Goal: Communication & Community: Share content

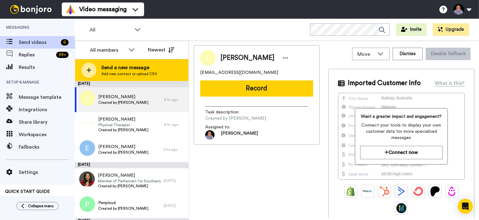
click at [121, 63] on div "Send a new message Add new contact or upload CSV" at bounding box center [131, 70] width 113 height 22
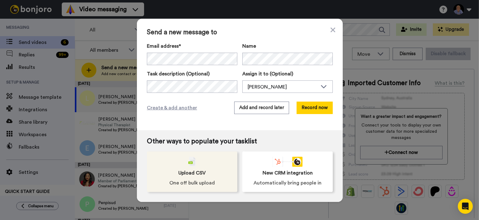
click at [169, 186] on div "Upload CSV One off bulk upload" at bounding box center [192, 172] width 90 height 41
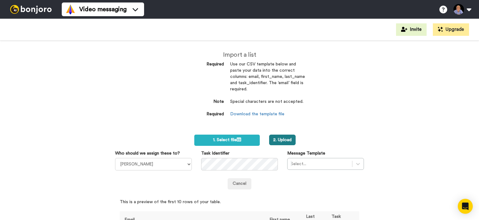
click at [285, 141] on button "2. Upload" at bounding box center [282, 140] width 27 height 11
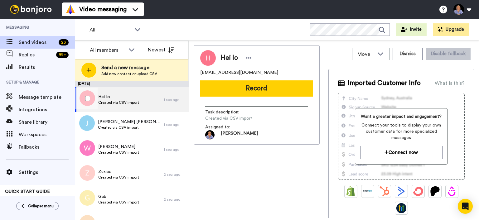
click at [94, 101] on div at bounding box center [86, 99] width 22 height 22
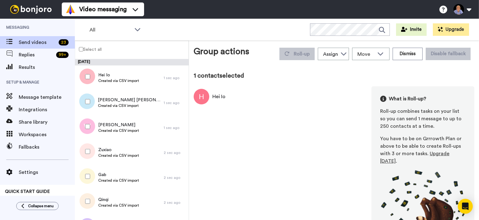
click at [94, 104] on div at bounding box center [86, 102] width 22 height 22
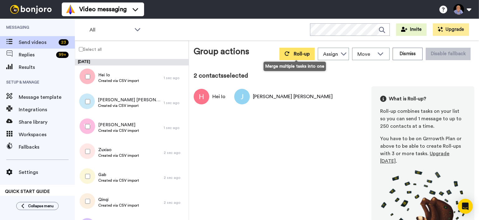
click at [304, 56] on span "Roll-up" at bounding box center [302, 53] width 16 height 5
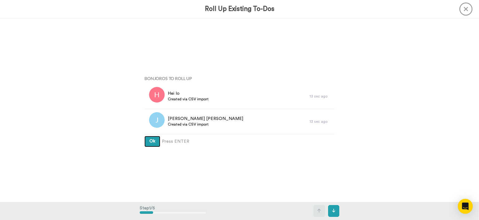
click at [146, 142] on button "Ok" at bounding box center [152, 141] width 16 height 11
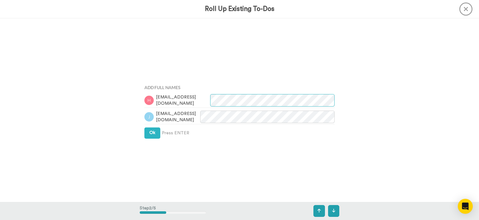
scroll to position [183, 0]
click at [148, 139] on div "Add Full Names joeycheang030@gmail.com Kaiserjjl97@gmail.com Ok Press ENTER" at bounding box center [240, 111] width 200 height 110
click at [148, 134] on button "Ok" at bounding box center [152, 133] width 16 height 11
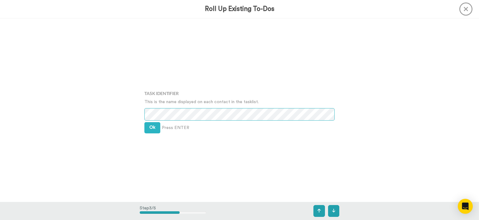
scroll to position [367, 0]
click at [150, 132] on button "Ok" at bounding box center [152, 127] width 16 height 11
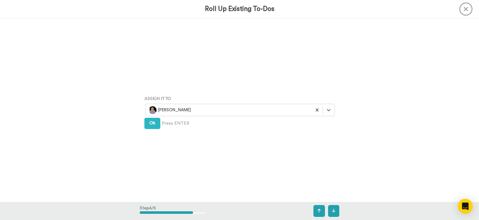
scroll to position [551, 0]
click at [152, 128] on div "Assign It To Wayne Mahmoud Ok Press ENTER" at bounding box center [240, 110] width 200 height 110
click at [153, 124] on span "Ok" at bounding box center [152, 122] width 6 height 4
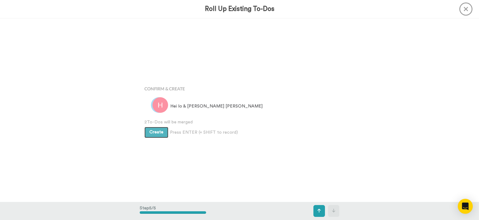
scroll to position [734, 0]
click at [157, 133] on span "Create" at bounding box center [156, 132] width 14 height 4
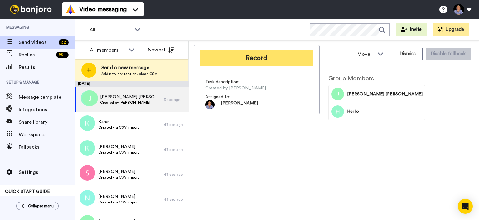
click at [273, 55] on button "Record" at bounding box center [256, 58] width 113 height 16
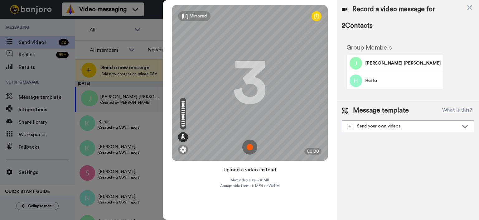
click at [246, 170] on button "Upload a video instead" at bounding box center [250, 170] width 56 height 8
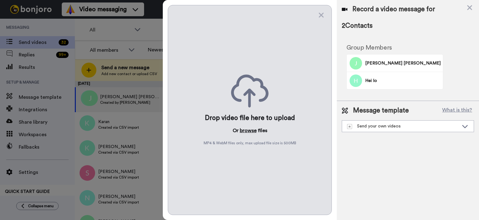
click at [248, 132] on button "browse" at bounding box center [248, 130] width 17 height 7
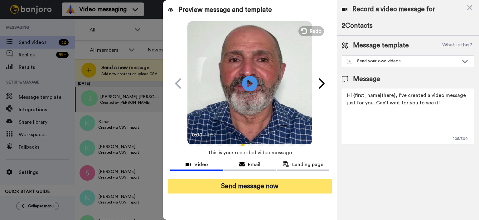
click at [270, 188] on button "Send message now" at bounding box center [250, 186] width 164 height 14
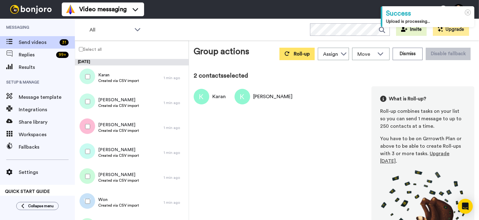
click at [289, 49] on button "Roll-up" at bounding box center [296, 54] width 35 height 12
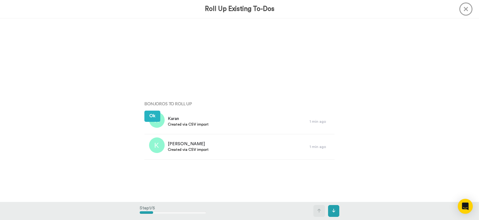
click at [145, 134] on div "Karan Created via CSV import 1 min ago" at bounding box center [239, 121] width 190 height 25
click at [152, 113] on button "Ok" at bounding box center [152, 116] width 16 height 11
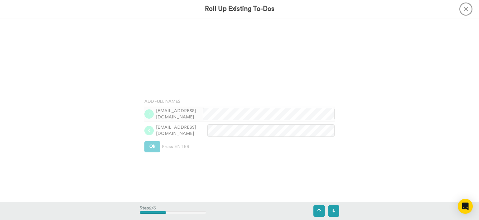
scroll to position [183, 0]
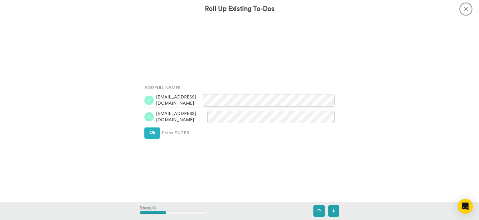
click at [149, 126] on div "Add Full Names karandas30@gmail.com kevintranpt03@gmail.com Ok Press ENTER" at bounding box center [240, 111] width 200 height 110
click at [149, 130] on button "Ok" at bounding box center [152, 133] width 16 height 11
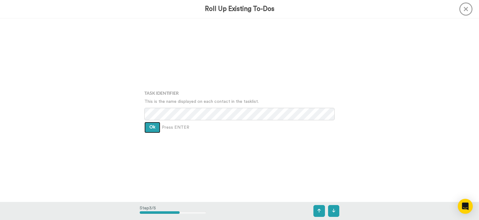
click at [149, 123] on button "Ok" at bounding box center [152, 127] width 16 height 11
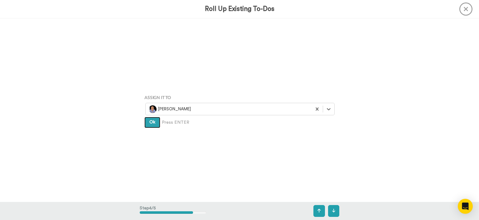
click at [149, 123] on button "Ok" at bounding box center [152, 122] width 16 height 11
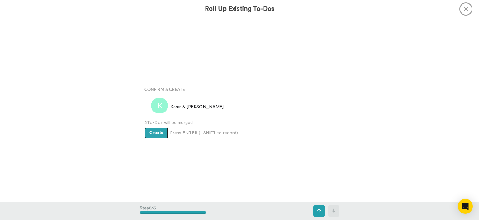
scroll to position [734, 0]
click at [155, 129] on button "Create" at bounding box center [156, 132] width 24 height 11
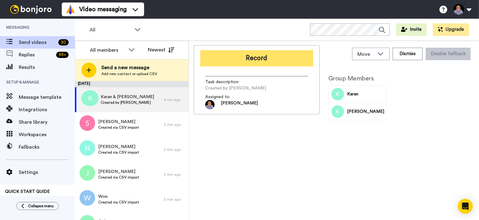
click at [263, 64] on button "Record" at bounding box center [256, 58] width 113 height 16
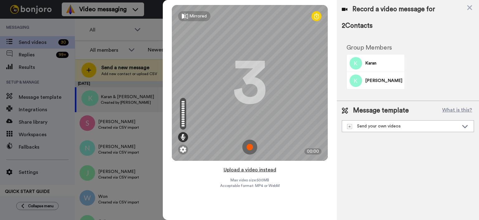
click at [250, 171] on button "Upload a video instead" at bounding box center [250, 170] width 56 height 8
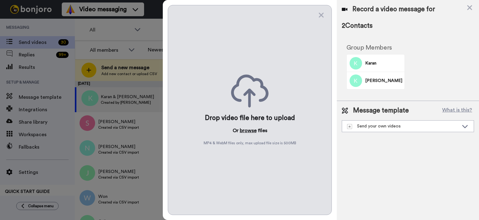
click at [249, 132] on button "browse" at bounding box center [248, 130] width 17 height 7
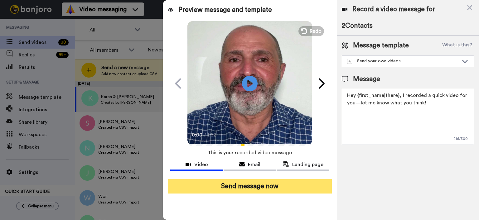
click at [275, 184] on button "Send message now" at bounding box center [250, 186] width 164 height 14
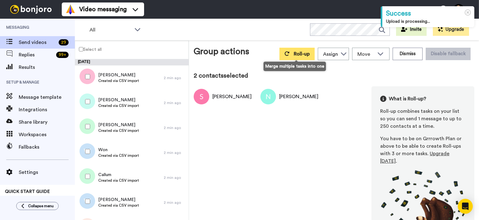
click at [286, 56] on button "Roll-up" at bounding box center [296, 54] width 35 height 12
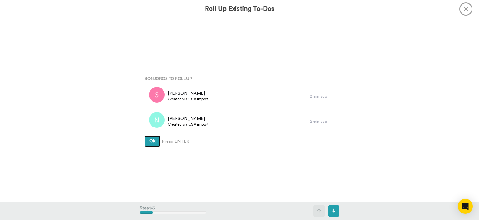
click at [146, 145] on button "Ok" at bounding box center [152, 141] width 16 height 11
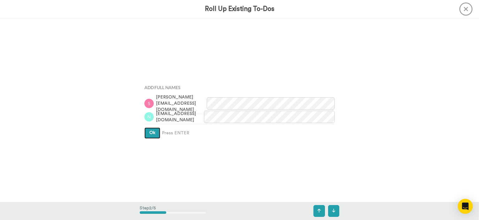
click at [147, 132] on button "Ok" at bounding box center [152, 133] width 16 height 11
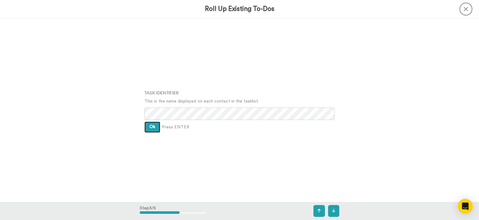
click at [148, 131] on button "Ok" at bounding box center [152, 127] width 16 height 11
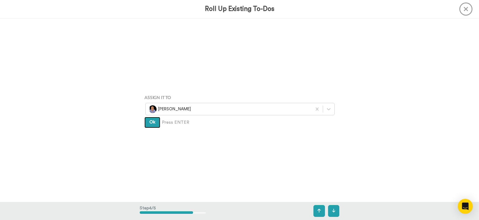
click at [148, 128] on button "Ok" at bounding box center [152, 122] width 16 height 11
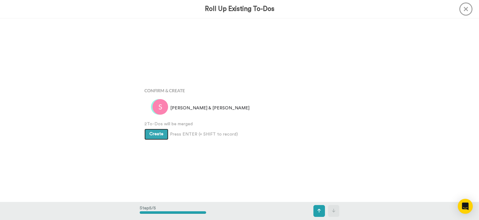
scroll to position [734, 0]
click at [148, 126] on div "Create Press ENTER (+ SHIFT to record) Create & Add Another" at bounding box center [239, 131] width 190 height 13
click at [148, 133] on button "Create" at bounding box center [156, 132] width 24 height 11
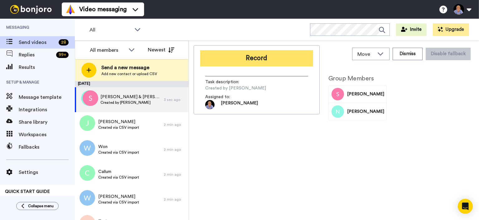
click at [266, 61] on button "Record" at bounding box center [256, 58] width 113 height 16
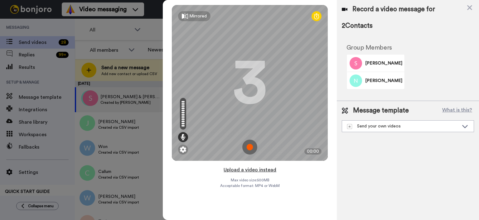
click at [246, 168] on button "Upload a video instead" at bounding box center [250, 170] width 56 height 8
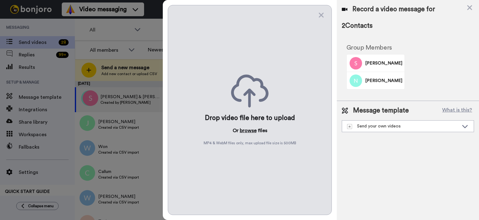
click at [249, 132] on button "browse" at bounding box center [248, 130] width 17 height 7
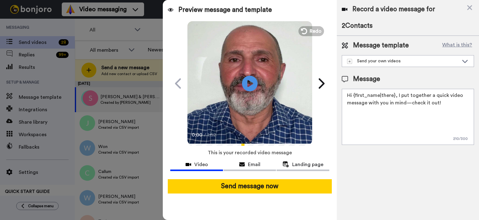
click at [283, 195] on div "Send message now" at bounding box center [250, 186] width 174 height 24
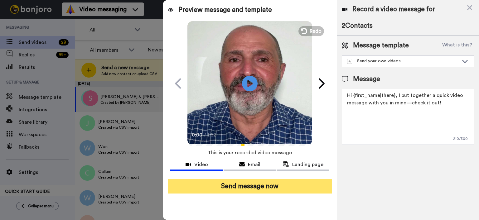
click at [281, 188] on button "Send message now" at bounding box center [250, 186] width 164 height 14
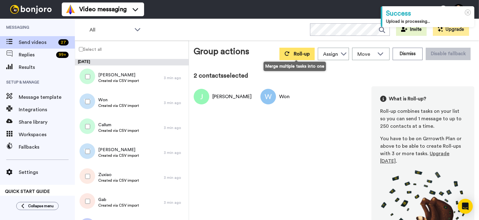
click at [297, 51] on button "Roll-up" at bounding box center [296, 54] width 35 height 12
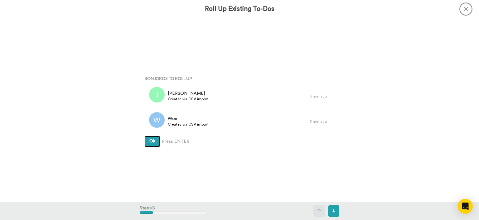
click at [157, 141] on button "Ok" at bounding box center [152, 141] width 16 height 11
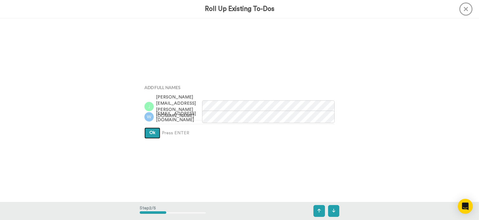
click at [157, 128] on button "Ok" at bounding box center [152, 133] width 16 height 11
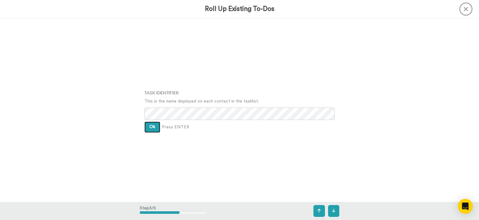
click at [157, 128] on button "Ok" at bounding box center [152, 127] width 16 height 11
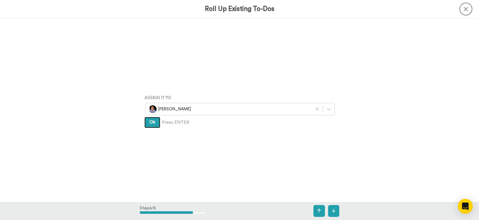
click at [157, 128] on button "Ok" at bounding box center [152, 122] width 16 height 11
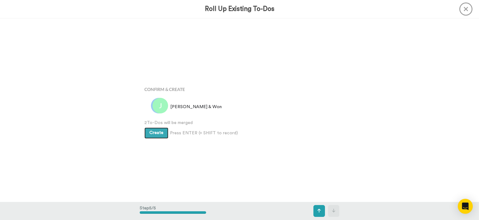
scroll to position [734, 0]
click at [157, 128] on button "Create" at bounding box center [156, 132] width 24 height 11
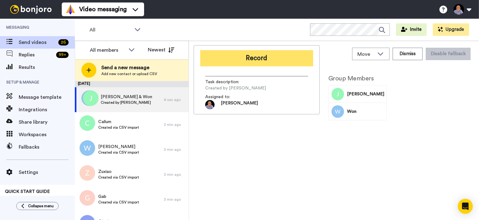
click at [276, 60] on button "Record" at bounding box center [256, 58] width 113 height 16
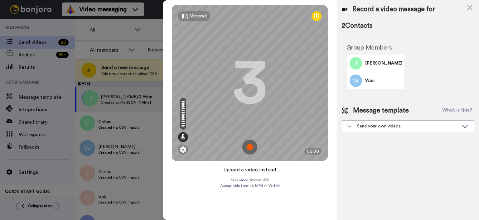
click at [266, 170] on button "Upload a video instead" at bounding box center [250, 170] width 56 height 8
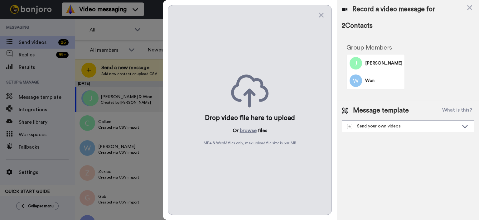
click at [253, 126] on div "Drop video file here to upload Or browse files MP4 & WebM files only, max uploa…" at bounding box center [250, 110] width 164 height 210
click at [253, 128] on button "browse" at bounding box center [248, 130] width 17 height 7
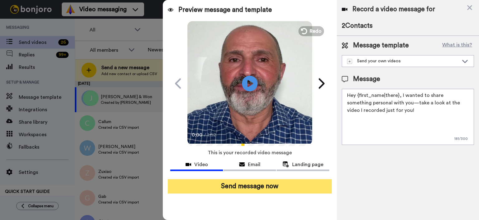
click at [255, 189] on button "Send message now" at bounding box center [250, 186] width 164 height 14
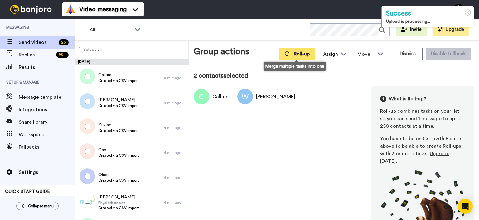
click at [288, 56] on button "Roll-up" at bounding box center [296, 54] width 35 height 12
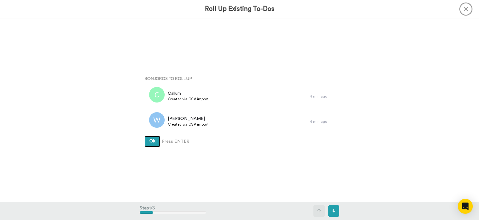
click at [150, 145] on button "Ok" at bounding box center [152, 141] width 16 height 11
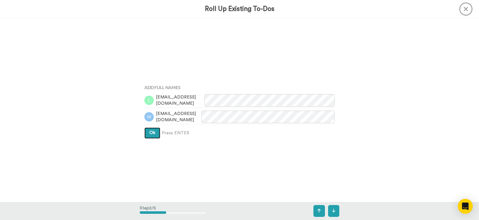
click at [156, 134] on button "Ok" at bounding box center [152, 133] width 16 height 11
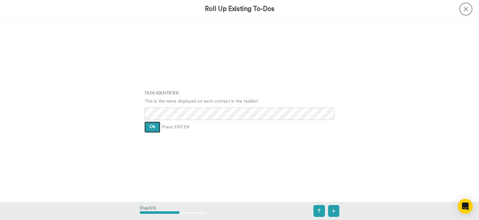
click at [156, 129] on button "Ok" at bounding box center [152, 127] width 16 height 11
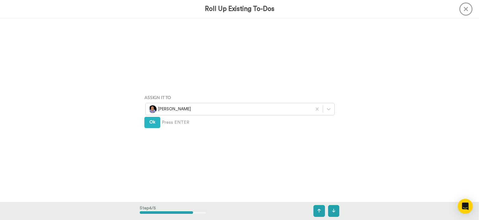
click at [156, 129] on div "Assign It To Wayne Mahmoud Ok Press ENTER" at bounding box center [240, 110] width 200 height 110
click at [152, 120] on span "Ok" at bounding box center [152, 122] width 6 height 4
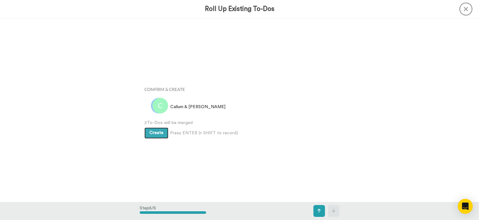
scroll to position [734, 0]
click at [149, 134] on button "Create" at bounding box center [156, 132] width 24 height 11
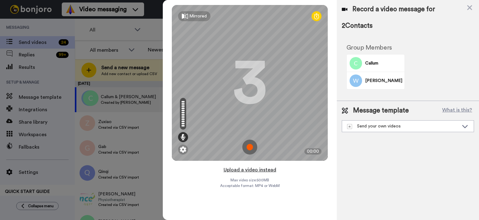
click at [250, 170] on button "Upload a video instead" at bounding box center [250, 170] width 56 height 8
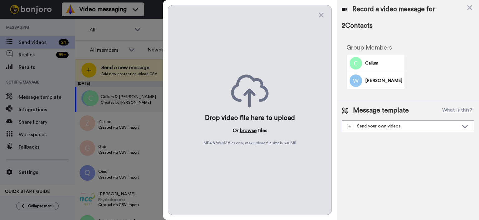
click at [244, 131] on button "browse" at bounding box center [248, 130] width 17 height 7
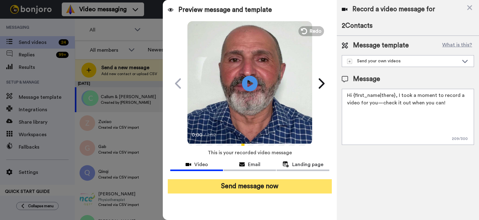
click at [274, 188] on button "Send message now" at bounding box center [250, 186] width 164 height 14
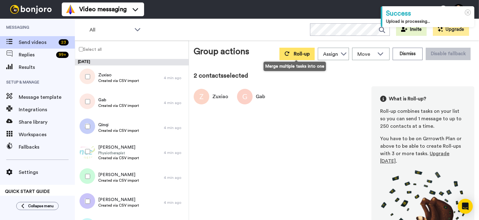
click at [284, 50] on button "Roll-up" at bounding box center [296, 54] width 35 height 12
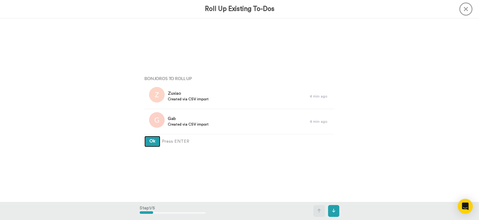
click at [154, 143] on span "Ok" at bounding box center [152, 141] width 6 height 4
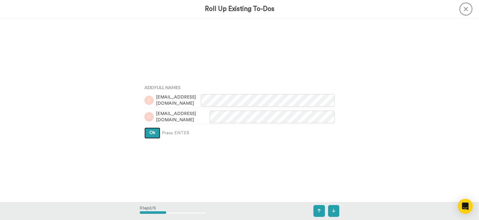
click at [153, 135] on span "Ok" at bounding box center [152, 133] width 6 height 4
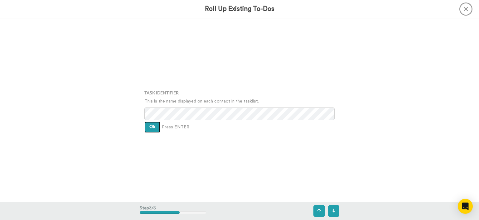
click at [153, 122] on button "Ok" at bounding box center [152, 127] width 16 height 11
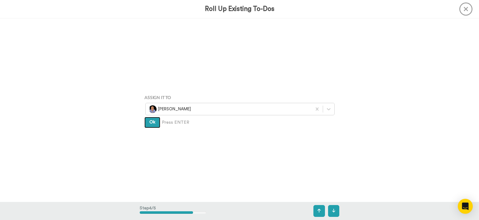
click at [153, 119] on button "Ok" at bounding box center [152, 122] width 16 height 11
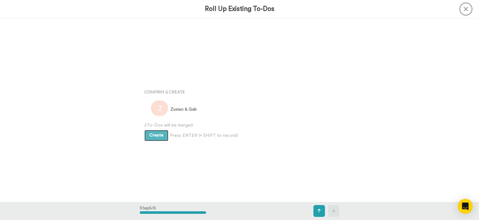
scroll to position [734, 0]
click at [152, 127] on button "Create" at bounding box center [156, 132] width 24 height 11
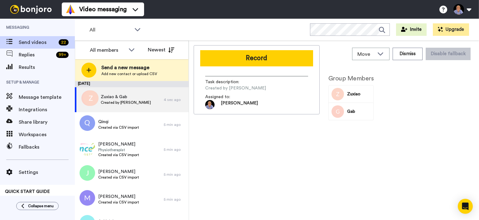
click at [256, 56] on button "Record" at bounding box center [256, 58] width 113 height 16
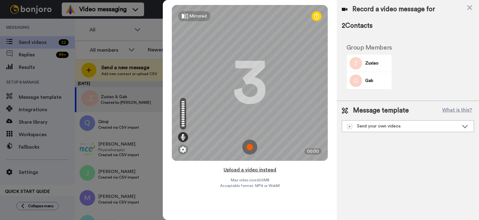
click at [248, 173] on button "Upload a video instead" at bounding box center [250, 170] width 56 height 8
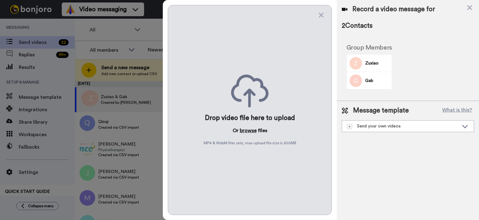
click at [252, 134] on button "browse" at bounding box center [248, 130] width 17 height 7
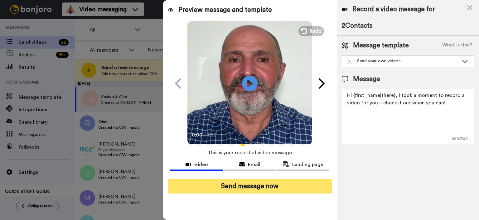
click at [212, 180] on button "Send message now" at bounding box center [250, 186] width 164 height 14
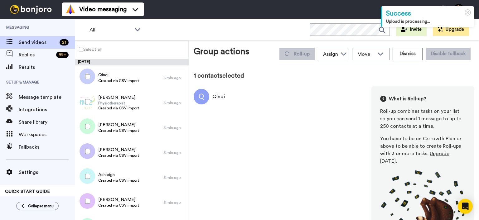
click at [89, 99] on div at bounding box center [86, 102] width 22 height 22
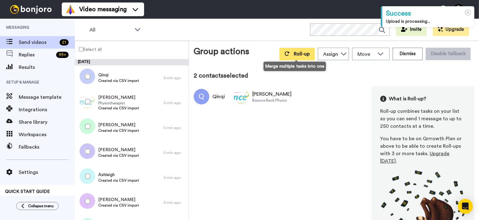
click at [288, 52] on button "Roll-up" at bounding box center [296, 54] width 35 height 12
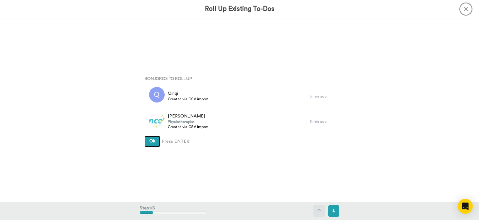
click at [158, 139] on button "Ok" at bounding box center [152, 141] width 16 height 11
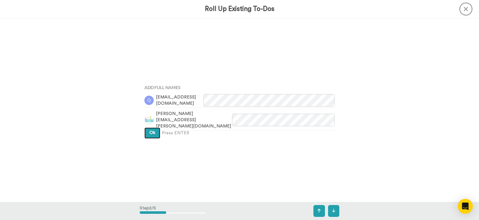
click at [159, 131] on button "Ok" at bounding box center [152, 133] width 16 height 11
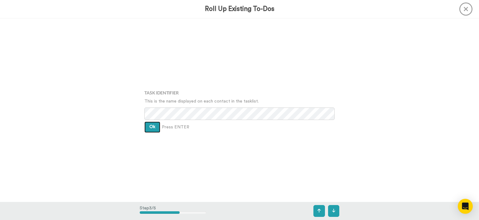
click at [158, 127] on button "Ok" at bounding box center [152, 127] width 16 height 11
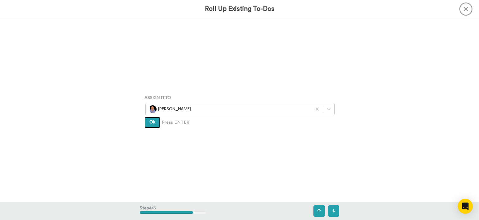
click at [158, 127] on button "Ok" at bounding box center [152, 122] width 16 height 11
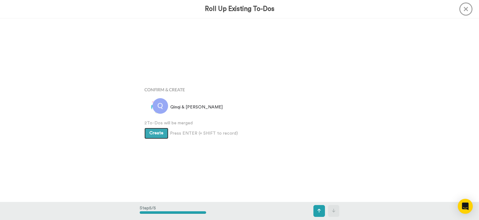
scroll to position [734, 0]
click at [158, 127] on button "Create" at bounding box center [156, 132] width 24 height 11
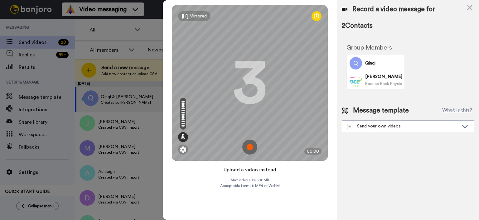
click at [257, 170] on button "Upload a video instead" at bounding box center [250, 170] width 56 height 8
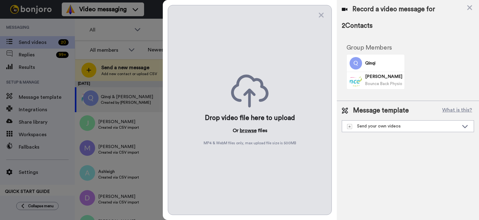
click at [251, 130] on button "browse" at bounding box center [248, 130] width 17 height 7
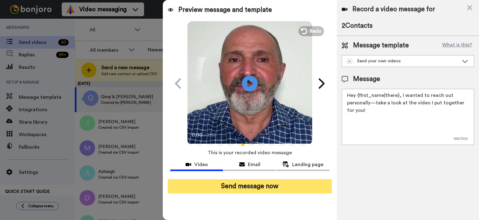
click at [266, 187] on button "Send message now" at bounding box center [250, 186] width 164 height 14
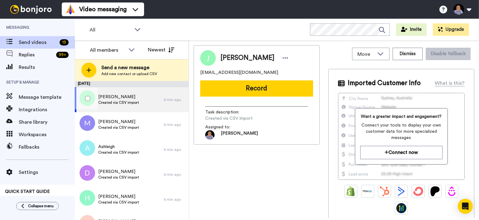
click at [87, 93] on div at bounding box center [86, 99] width 22 height 22
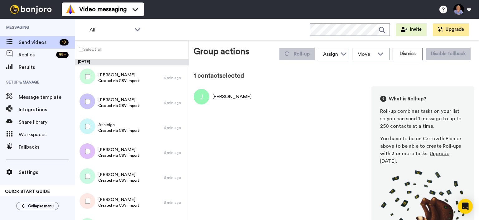
click at [88, 97] on div at bounding box center [86, 102] width 22 height 22
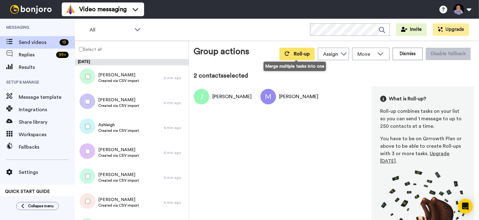
click at [295, 53] on span "Roll-up" at bounding box center [302, 53] width 16 height 5
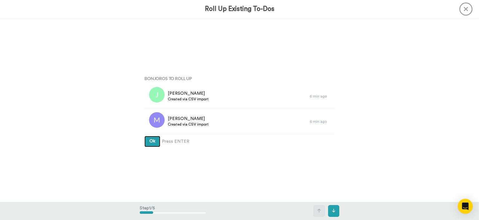
click at [160, 140] on button "Ok" at bounding box center [152, 141] width 16 height 11
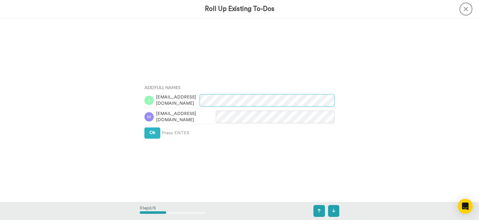
scroll to position [183, 0]
click at [145, 128] on div "Ok Press ENTER" at bounding box center [239, 133] width 190 height 11
click at [151, 132] on span "Ok" at bounding box center [152, 133] width 6 height 4
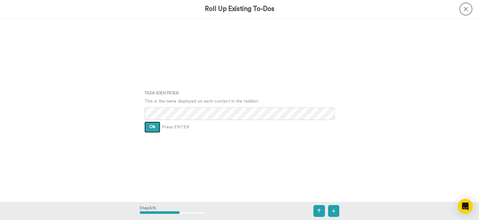
click at [151, 132] on button "Ok" at bounding box center [152, 127] width 16 height 11
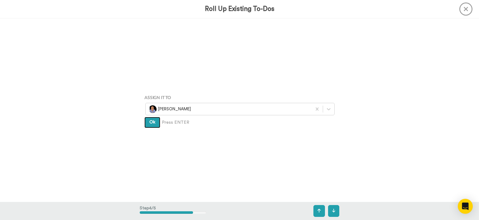
click at [153, 119] on button "Ok" at bounding box center [152, 122] width 16 height 11
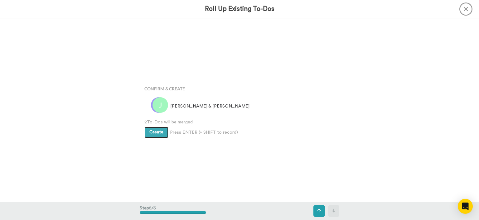
scroll to position [734, 0]
click at [155, 133] on span "Create" at bounding box center [156, 132] width 14 height 4
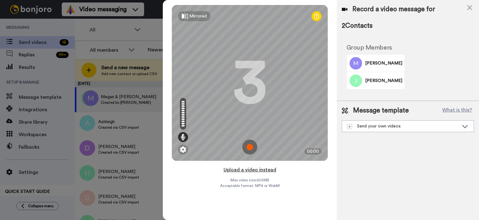
click at [261, 171] on button "Upload a video instead" at bounding box center [250, 170] width 56 height 8
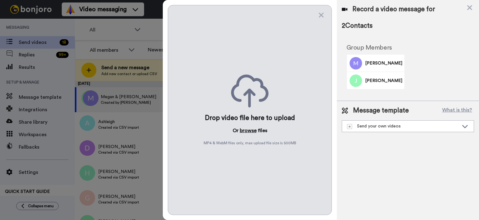
click at [256, 134] on button "browse" at bounding box center [248, 130] width 17 height 7
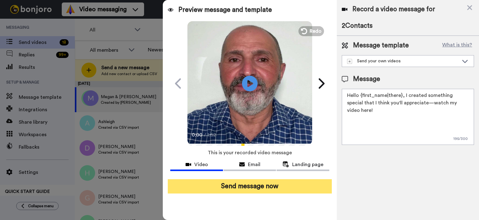
click at [305, 188] on button "Send message now" at bounding box center [250, 186] width 164 height 14
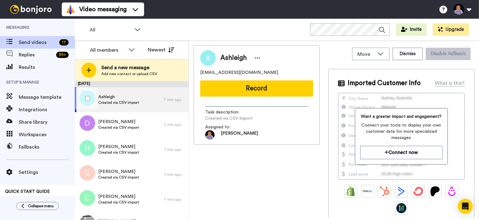
click at [82, 105] on div at bounding box center [86, 99] width 22 height 22
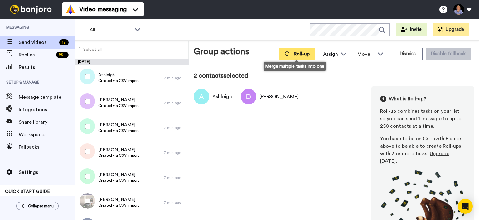
click at [296, 54] on span "Roll-up" at bounding box center [302, 53] width 16 height 5
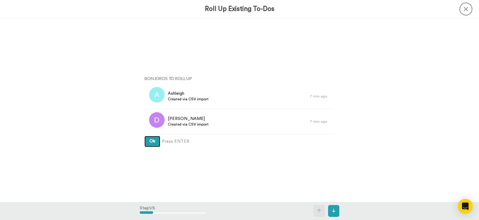
click at [157, 143] on button "Ok" at bounding box center [152, 141] width 16 height 11
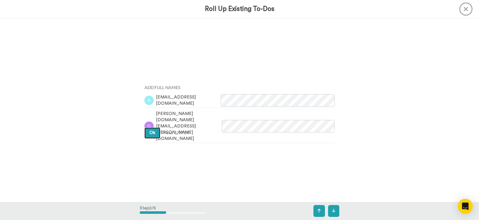
click at [155, 132] on span "Ok" at bounding box center [152, 133] width 6 height 4
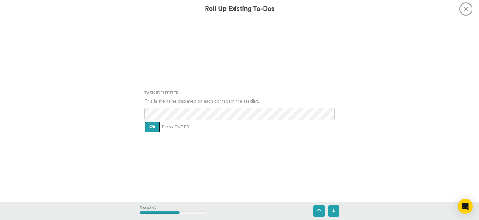
click at [155, 132] on button "Ok" at bounding box center [152, 127] width 16 height 11
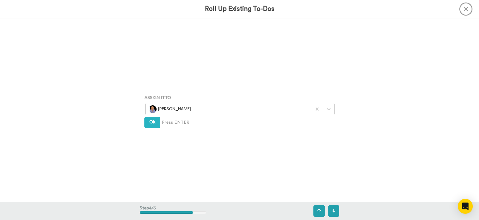
click at [155, 132] on div "Assign It To Wayne Mahmoud Ok Press ENTER" at bounding box center [240, 110] width 200 height 110
click at [155, 124] on span "Ok" at bounding box center [152, 122] width 6 height 4
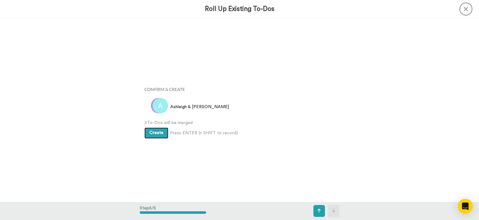
scroll to position [734, 0]
click at [153, 131] on span "Create" at bounding box center [156, 132] width 14 height 4
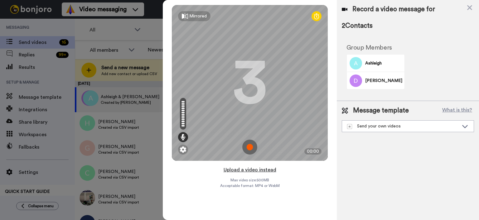
click at [249, 166] on button "Upload a video instead" at bounding box center [250, 170] width 56 height 8
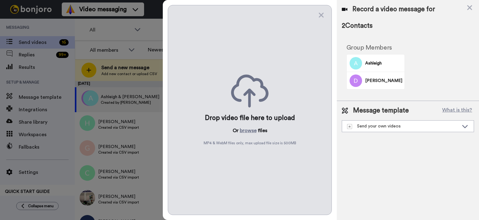
click at [247, 126] on div "Drop video file here to upload Or browse files MP4 & WebM files only, max uploa…" at bounding box center [250, 110] width 164 height 210
click at [245, 129] on button "browse" at bounding box center [248, 130] width 17 height 7
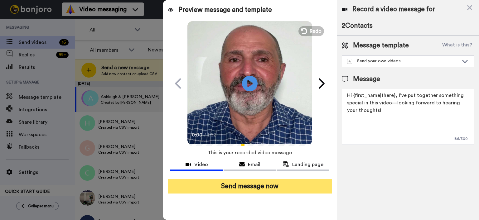
click at [249, 189] on button "Send message now" at bounding box center [250, 186] width 164 height 14
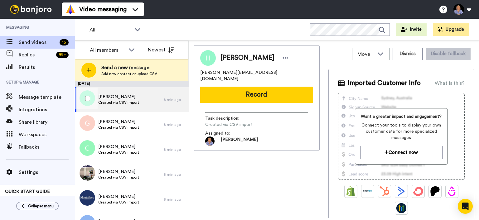
click at [84, 102] on div at bounding box center [86, 99] width 22 height 22
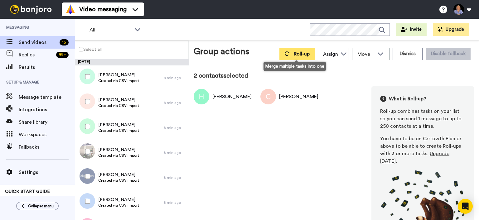
click at [281, 54] on button "Roll-up" at bounding box center [296, 54] width 35 height 12
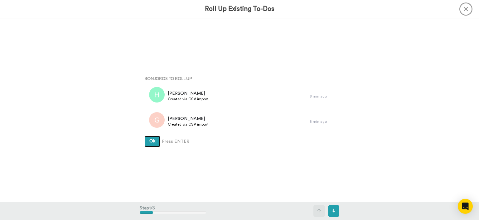
click at [158, 142] on button "Ok" at bounding box center [152, 141] width 16 height 11
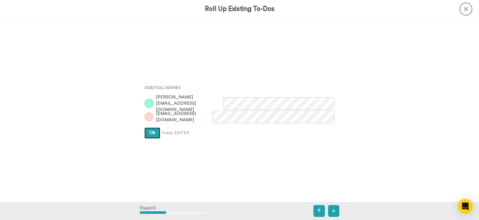
click at [157, 137] on button "Ok" at bounding box center [152, 133] width 16 height 11
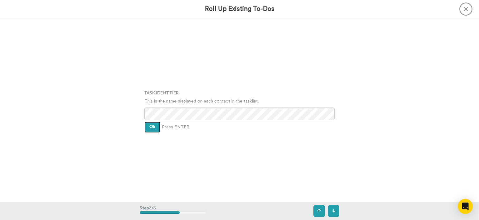
click at [156, 128] on button "Ok" at bounding box center [152, 127] width 16 height 11
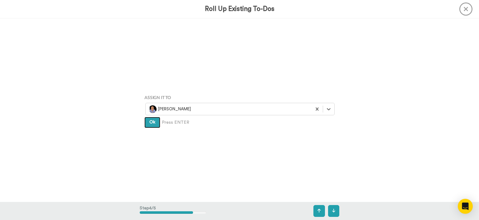
click at [156, 127] on button "Ok" at bounding box center [152, 122] width 16 height 11
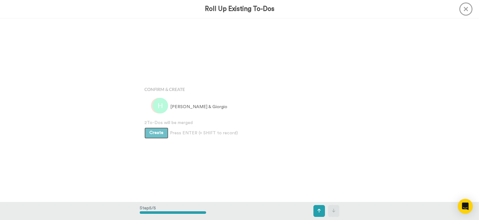
scroll to position [734, 0]
click at [155, 127] on button "Create" at bounding box center [156, 132] width 24 height 11
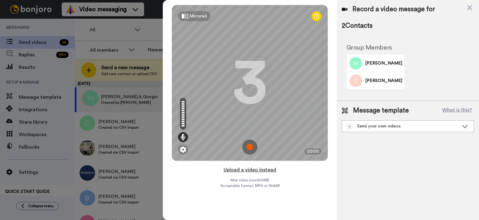
click at [260, 172] on button "Upload a video instead" at bounding box center [250, 170] width 56 height 8
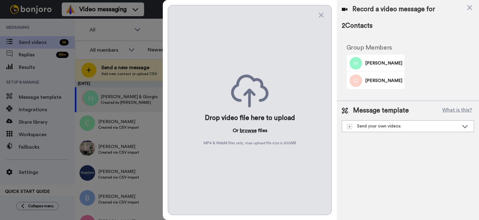
click at [247, 129] on button "browse" at bounding box center [248, 130] width 17 height 7
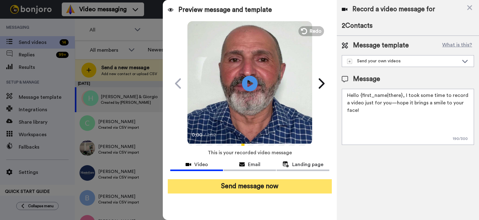
click at [281, 189] on button "Send message now" at bounding box center [250, 186] width 164 height 14
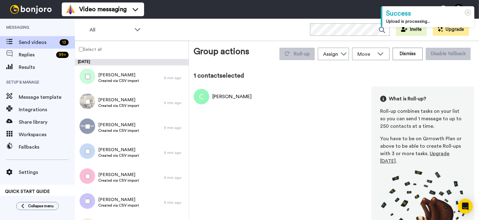
click at [90, 105] on div at bounding box center [86, 102] width 22 height 22
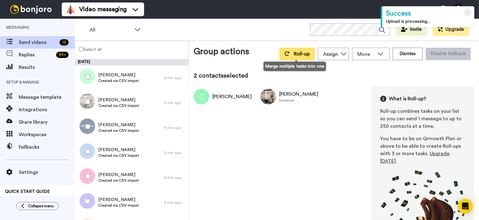
click at [294, 51] on button "Roll-up" at bounding box center [296, 54] width 35 height 12
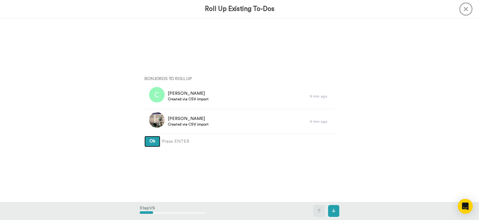
click at [147, 143] on button "Ok" at bounding box center [152, 141] width 16 height 11
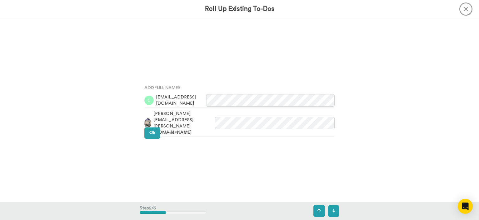
click at [147, 138] on div "Add Full Names cameronjfails@gmail.com perry.mcintyre@innovure.com Ok Press ENT…" at bounding box center [240, 111] width 200 height 110
click at [147, 133] on button "Ok" at bounding box center [152, 133] width 16 height 11
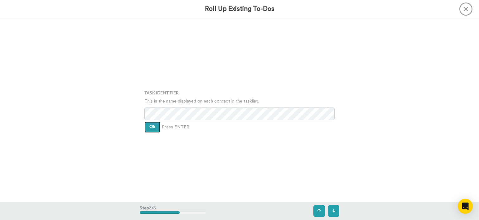
click at [149, 130] on button "Ok" at bounding box center [152, 127] width 16 height 11
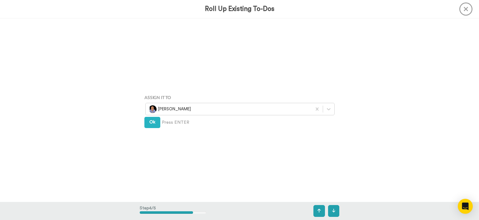
click at [150, 128] on div "Assign It To Wayne Mahmoud Ok Press ENTER" at bounding box center [240, 110] width 200 height 110
click at [150, 124] on span "Ok" at bounding box center [152, 122] width 6 height 4
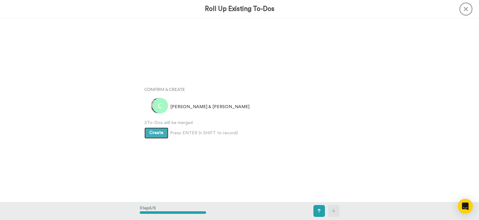
scroll to position [734, 0]
click at [150, 128] on button "Create" at bounding box center [156, 132] width 24 height 11
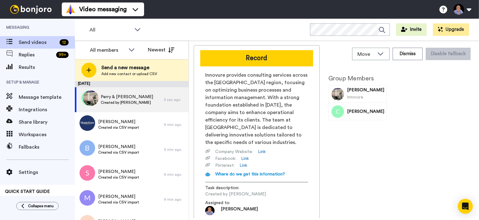
click at [272, 59] on button "Record" at bounding box center [256, 58] width 113 height 16
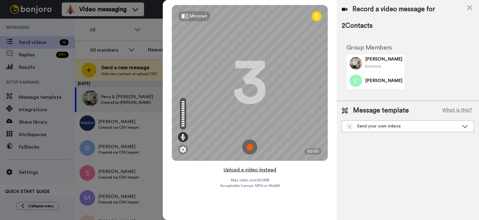
click at [235, 167] on button "Upload a video instead" at bounding box center [250, 170] width 56 height 8
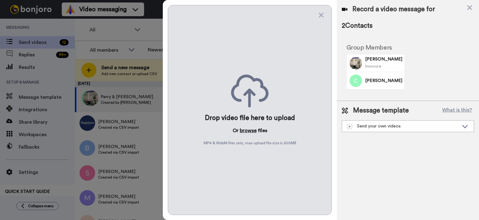
click at [254, 130] on button "browse" at bounding box center [248, 130] width 17 height 7
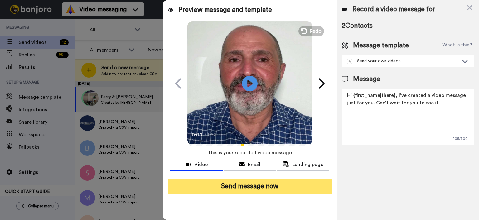
click at [249, 187] on button "Send message now" at bounding box center [250, 186] width 164 height 14
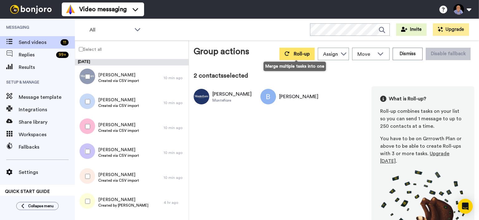
click at [292, 56] on button "Roll-up" at bounding box center [296, 54] width 35 height 12
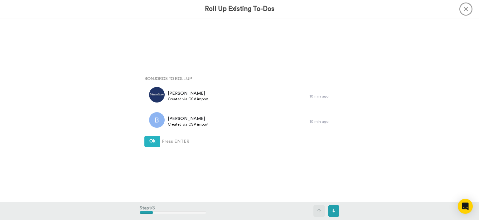
click at [143, 140] on div "Bonjoros To Roll Up [PERSON_NAME] Created via CSV import 10 min ago [PERSON_NAM…" at bounding box center [240, 110] width 200 height 110
click at [152, 141] on span "Ok" at bounding box center [152, 141] width 6 height 4
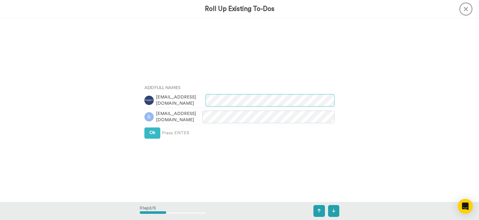
scroll to position [183, 0]
click at [158, 133] on button "Ok" at bounding box center [152, 133] width 16 height 11
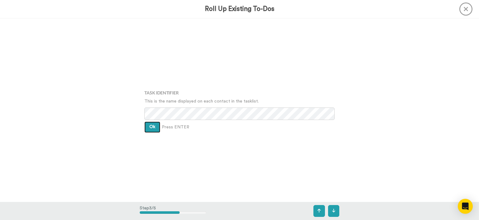
click at [157, 127] on button "Ok" at bounding box center [152, 127] width 16 height 11
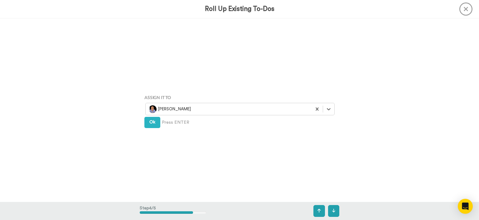
scroll to position [551, 0]
click at [157, 127] on button "Ok" at bounding box center [152, 122] width 16 height 11
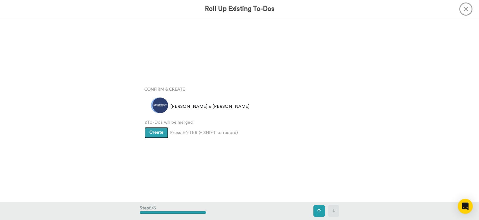
scroll to position [734, 0]
click at [154, 133] on span "Create" at bounding box center [156, 132] width 14 height 4
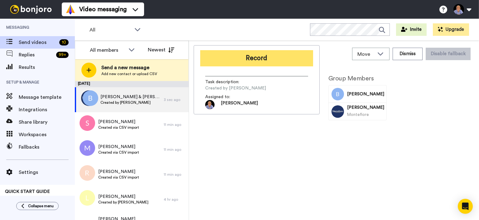
click at [257, 63] on button "Record" at bounding box center [256, 58] width 113 height 16
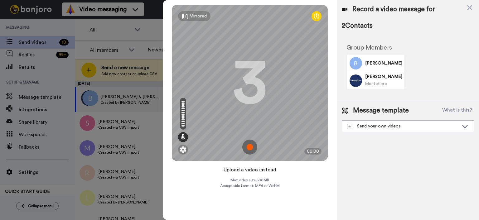
click at [248, 170] on button "Upload a video instead" at bounding box center [250, 170] width 56 height 8
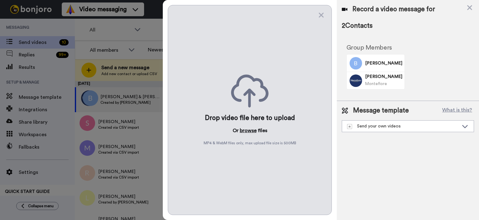
drag, startPoint x: 245, startPoint y: 126, endPoint x: 245, endPoint y: 131, distance: 5.0
click at [245, 127] on div "Drop video file here to upload Or browse files MP4 & WebM files only, max uploa…" at bounding box center [250, 110] width 164 height 210
click at [245, 131] on button "browse" at bounding box center [248, 130] width 17 height 7
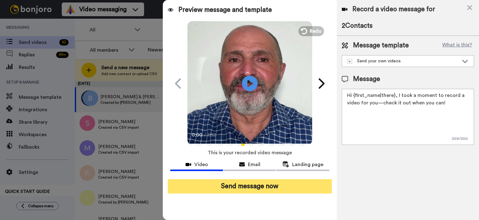
click at [272, 192] on button "Send message now" at bounding box center [250, 186] width 164 height 14
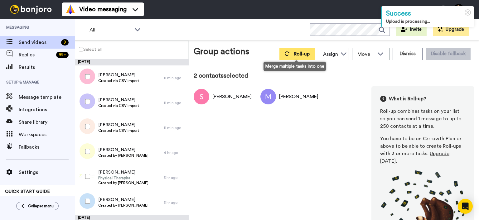
click at [288, 52] on button "Roll-up" at bounding box center [296, 54] width 35 height 12
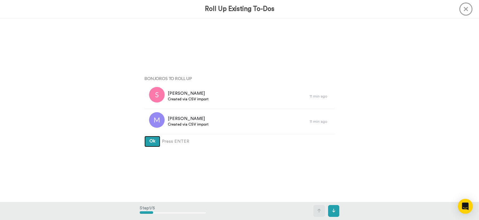
click at [150, 141] on span "Ok" at bounding box center [152, 141] width 6 height 4
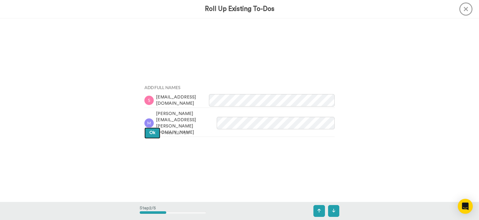
click at [153, 134] on span "Ok" at bounding box center [152, 133] width 6 height 4
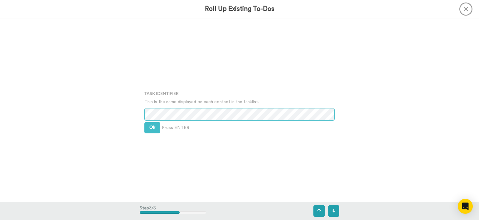
scroll to position [367, 0]
click at [152, 129] on span "Ok" at bounding box center [152, 127] width 6 height 4
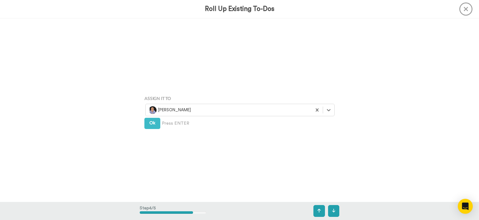
scroll to position [551, 0]
click at [155, 126] on button "Ok" at bounding box center [152, 122] width 16 height 11
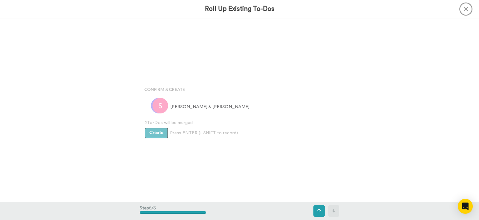
scroll to position [734, 0]
click at [155, 134] on span "Create" at bounding box center [156, 132] width 14 height 4
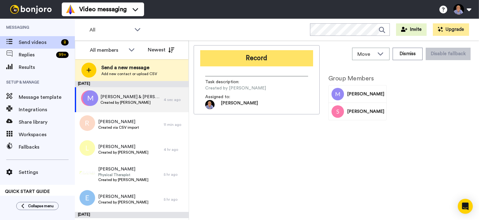
click at [257, 59] on button "Record" at bounding box center [256, 58] width 113 height 16
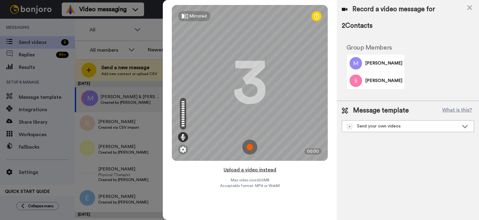
click at [246, 166] on div "Mirrored Redo 3 00:00" at bounding box center [250, 83] width 174 height 166
click at [246, 169] on button "Upload a video instead" at bounding box center [250, 170] width 56 height 8
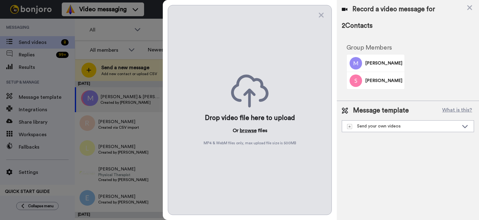
click at [250, 129] on button "browse" at bounding box center [248, 130] width 17 height 7
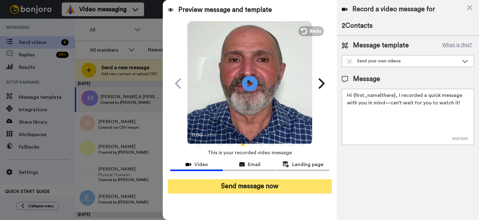
click at [293, 185] on button "Send message now" at bounding box center [250, 186] width 164 height 14
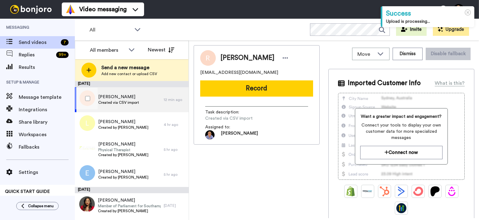
click at [94, 102] on div at bounding box center [86, 99] width 22 height 22
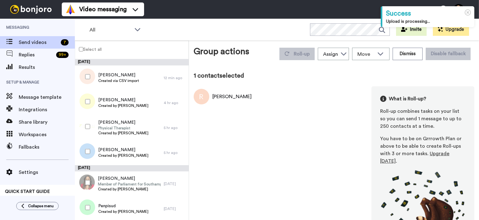
click at [94, 102] on div at bounding box center [86, 102] width 22 height 22
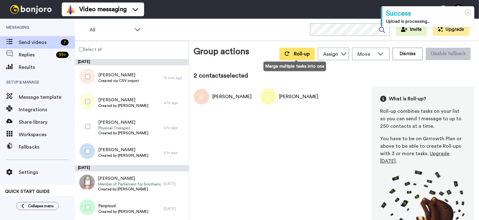
click at [296, 56] on span "Roll-up" at bounding box center [302, 53] width 16 height 5
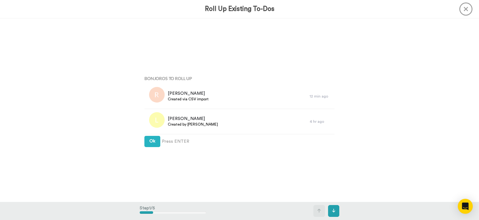
click at [145, 135] on div "Bonjoros To Roll Up Renee Created via CSV import 12 min ago Leanne Created by W…" at bounding box center [240, 110] width 200 height 110
click at [148, 139] on button "Ok" at bounding box center [152, 141] width 16 height 11
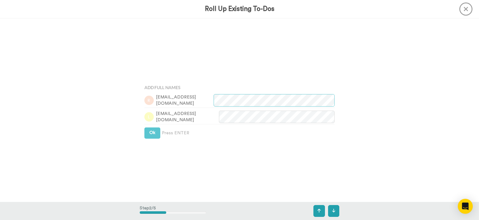
scroll to position [183, 0]
click at [152, 135] on span "Ok" at bounding box center [152, 133] width 6 height 4
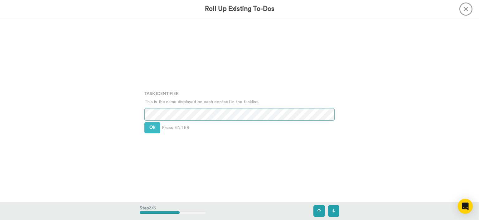
scroll to position [367, 0]
click at [150, 125] on span "Ok" at bounding box center [152, 127] width 6 height 4
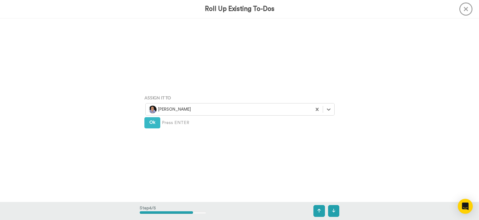
scroll to position [551, 0]
click at [162, 122] on div "Ok Press ENTER" at bounding box center [239, 122] width 190 height 11
click at [152, 122] on span "Ok" at bounding box center [152, 122] width 6 height 4
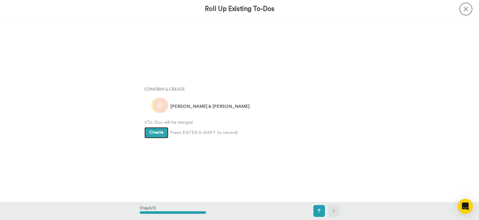
scroll to position [734, 0]
click at [162, 130] on span "Create" at bounding box center [156, 132] width 14 height 4
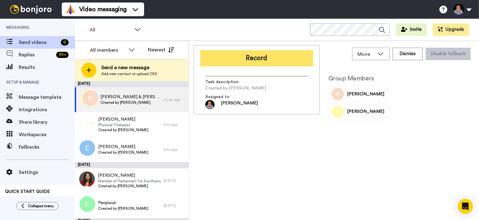
click at [268, 62] on button "Record" at bounding box center [256, 58] width 113 height 16
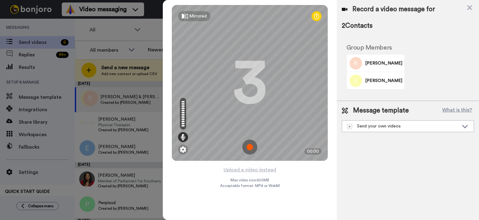
click at [240, 175] on div "Upload a video instead Max video size: 500 MB Acceptable format: MP4 or WebM" at bounding box center [250, 189] width 60 height 47
click at [240, 171] on button "Upload a video instead" at bounding box center [250, 170] width 56 height 8
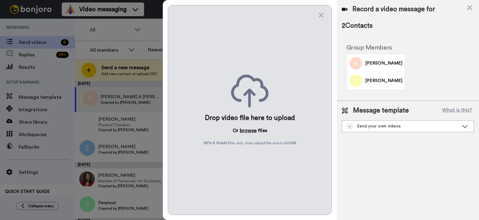
click at [247, 128] on button "browse" at bounding box center [248, 130] width 17 height 7
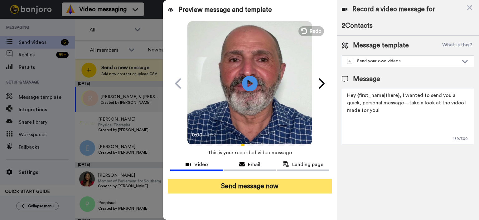
click at [266, 193] on button "Send message now" at bounding box center [250, 186] width 164 height 14
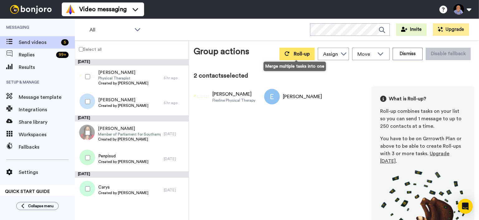
click at [300, 56] on span "Roll-up" at bounding box center [302, 53] width 16 height 5
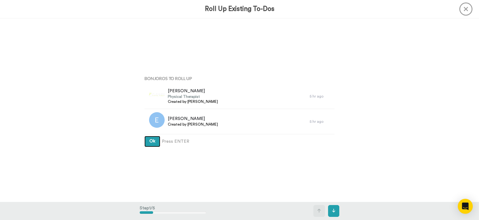
click at [152, 140] on span "Ok" at bounding box center [152, 141] width 6 height 4
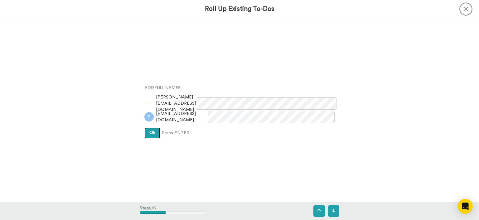
click at [153, 135] on button "Ok" at bounding box center [152, 133] width 16 height 11
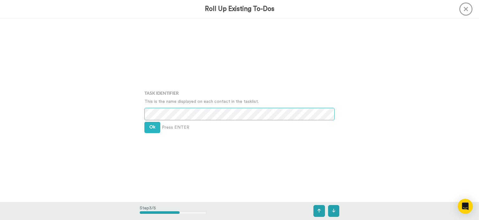
scroll to position [367, 0]
click at [154, 130] on button "Ok" at bounding box center [152, 127] width 16 height 11
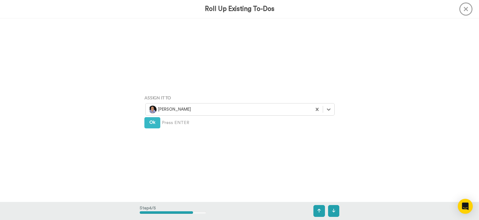
scroll to position [551, 0]
click at [152, 122] on span "Ok" at bounding box center [152, 122] width 6 height 4
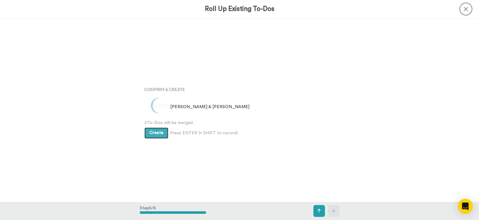
scroll to position [734, 0]
click at [153, 133] on span "Create" at bounding box center [156, 132] width 14 height 4
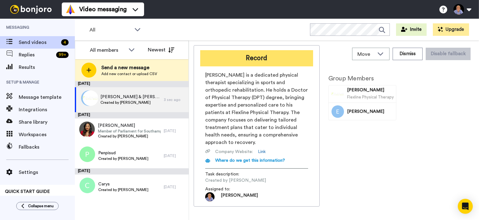
click at [275, 64] on button "Record" at bounding box center [256, 58] width 113 height 16
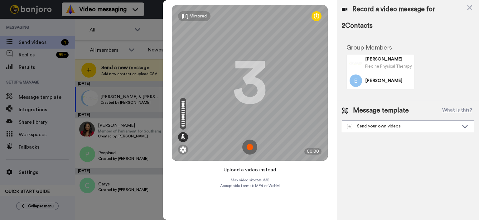
click at [240, 169] on button "Upload a video instead" at bounding box center [250, 170] width 56 height 8
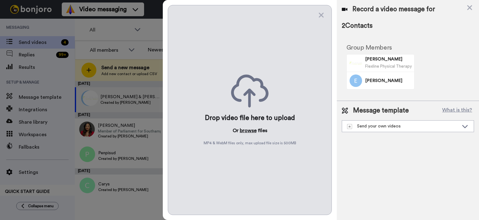
click at [250, 128] on button "browse" at bounding box center [248, 130] width 17 height 7
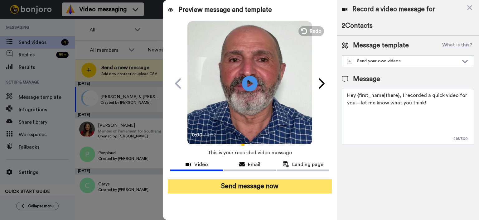
click at [263, 184] on button "Send message now" at bounding box center [250, 186] width 164 height 14
